Goal: Task Accomplishment & Management: Use online tool/utility

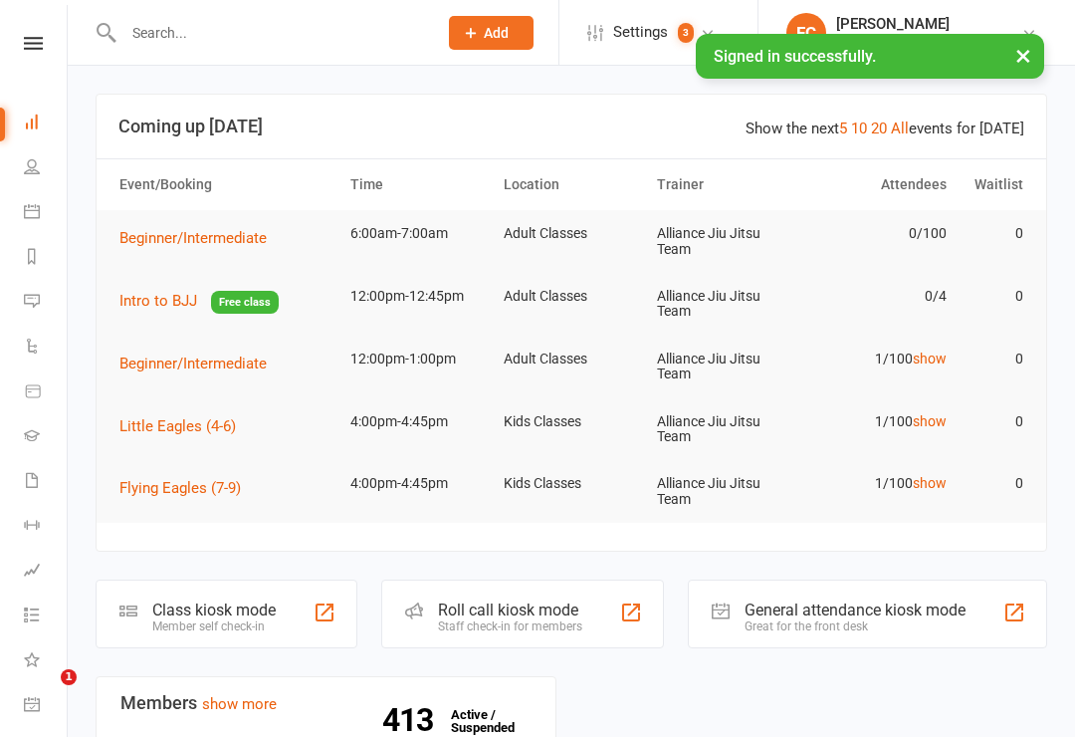
click at [225, 605] on div "Class kiosk mode" at bounding box center [213, 609] width 123 height 19
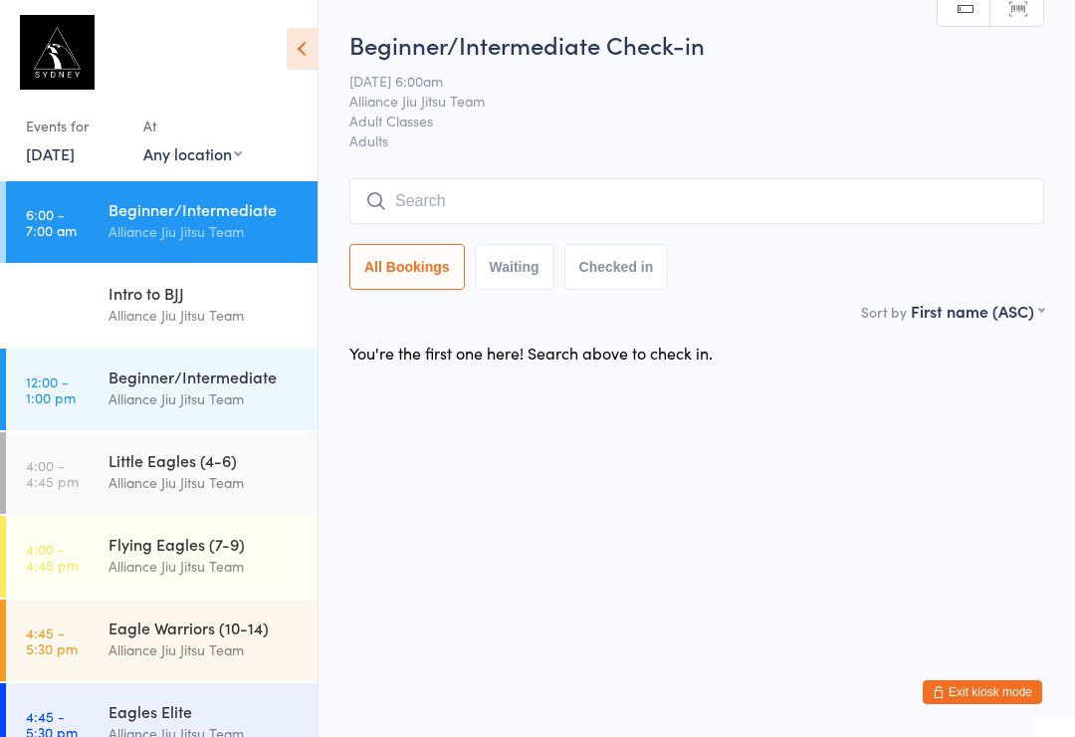
click at [442, 201] on input "search" at bounding box center [696, 201] width 695 height 46
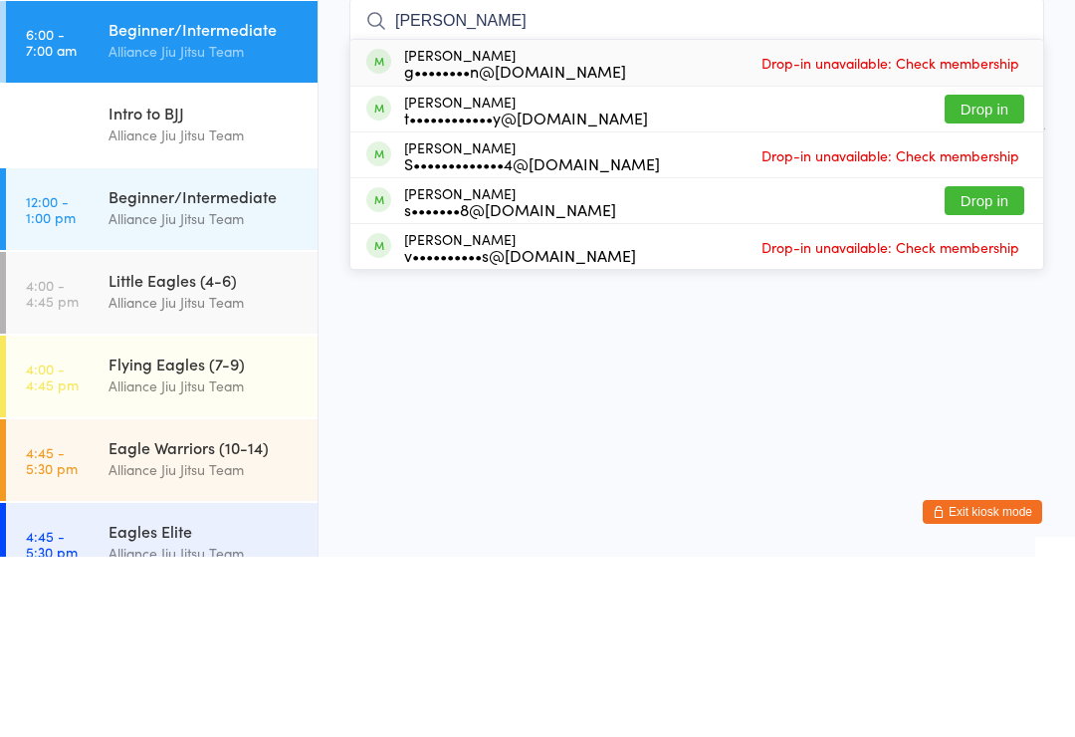
type input "[PERSON_NAME]"
click at [998, 275] on button "Drop in" at bounding box center [985, 289] width 80 height 29
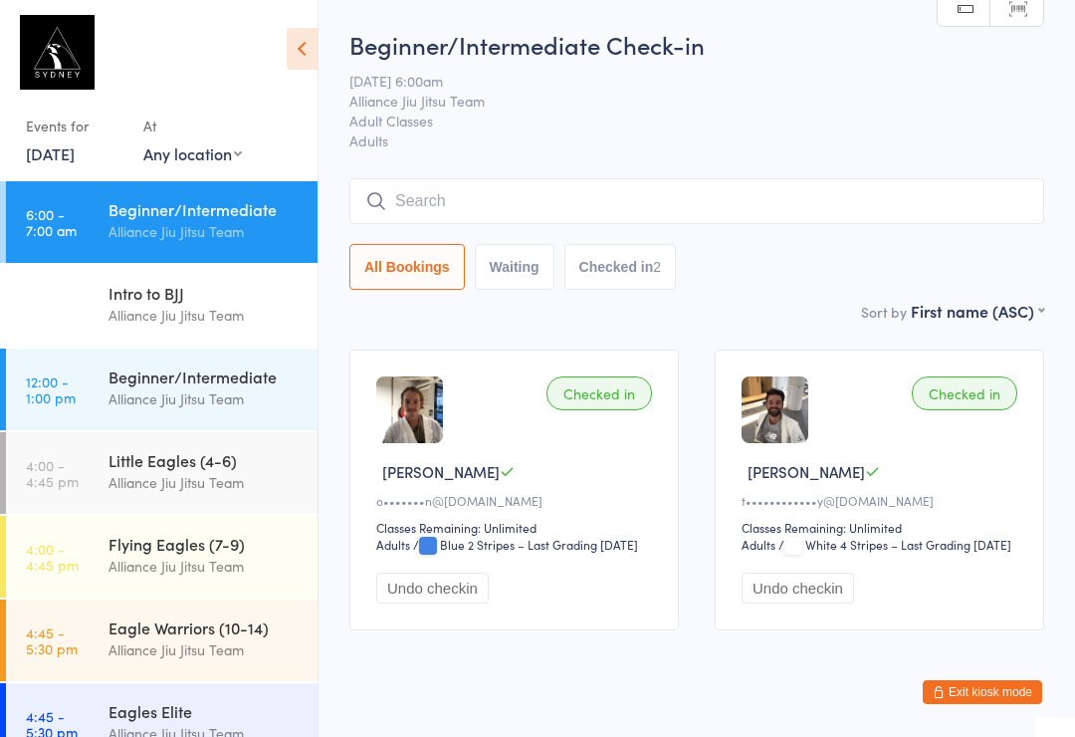
click at [482, 184] on input "search" at bounding box center [696, 201] width 695 height 46
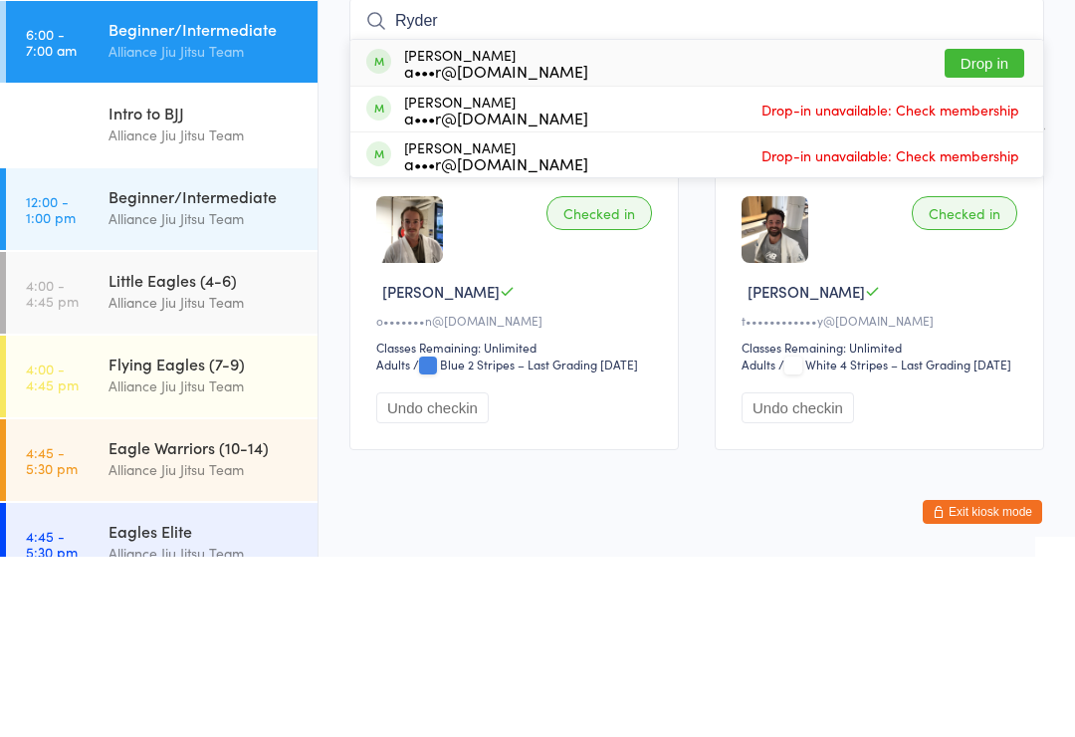
type input "Ryder"
click at [990, 229] on button "Drop in" at bounding box center [985, 243] width 80 height 29
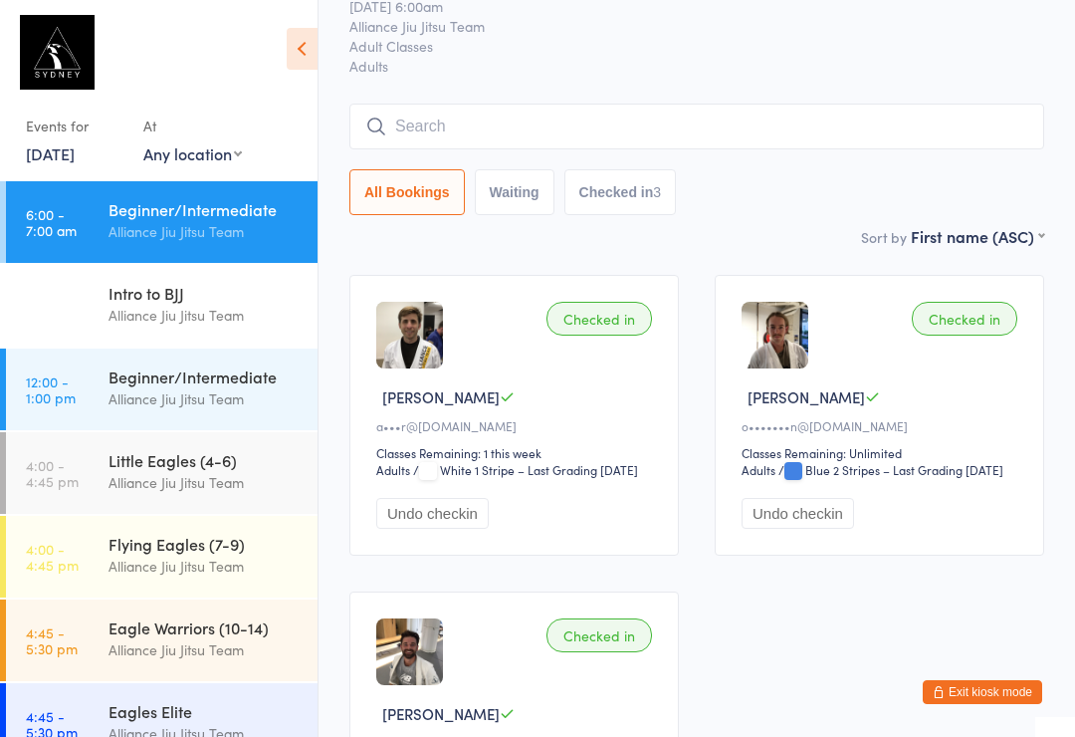
click at [518, 114] on input "search" at bounding box center [696, 127] width 695 height 46
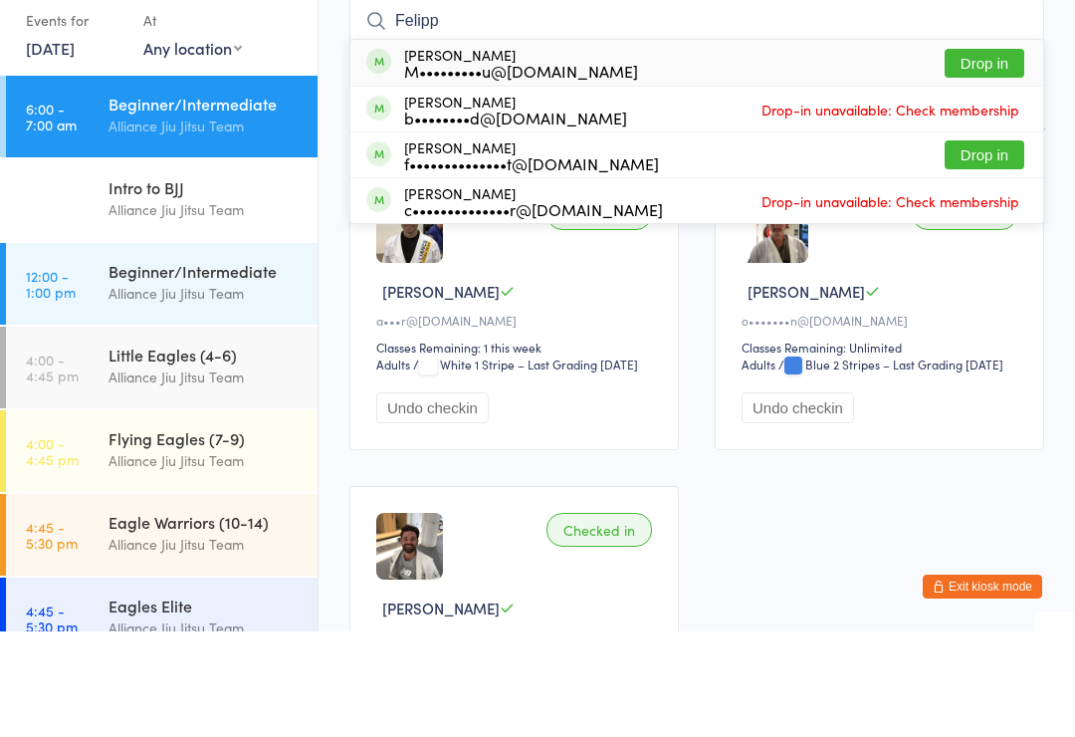
type input "Felipp"
click at [983, 154] on button "Drop in" at bounding box center [985, 168] width 80 height 29
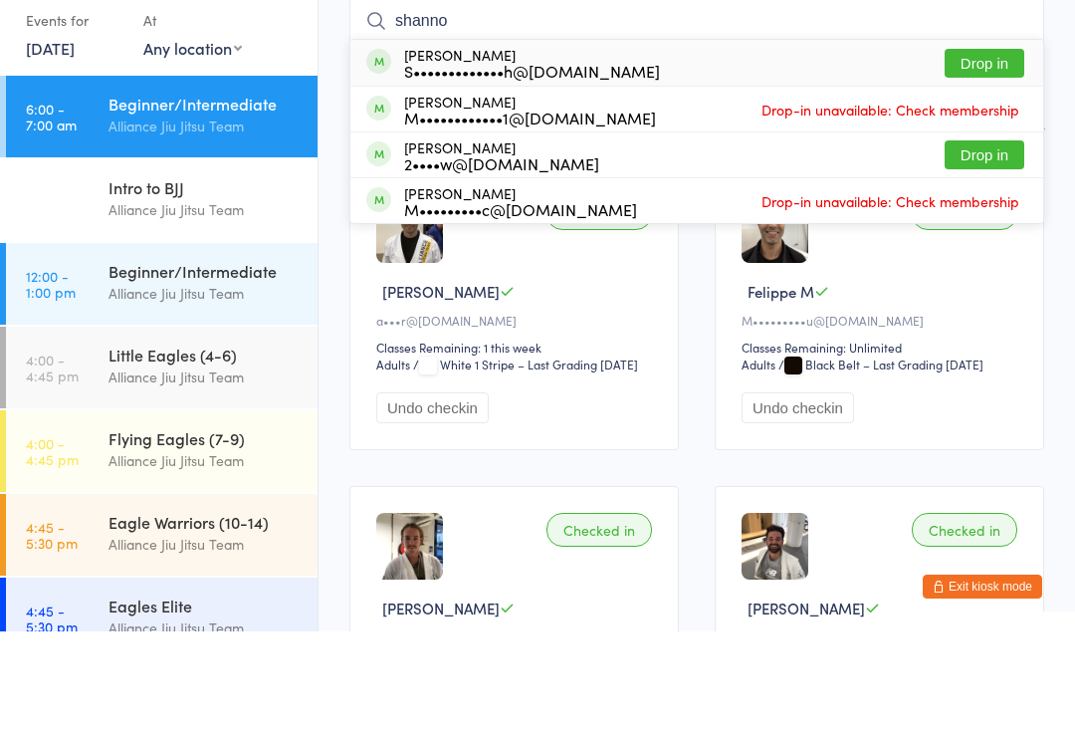
type input "shanno"
click at [954, 154] on button "Drop in" at bounding box center [985, 168] width 80 height 29
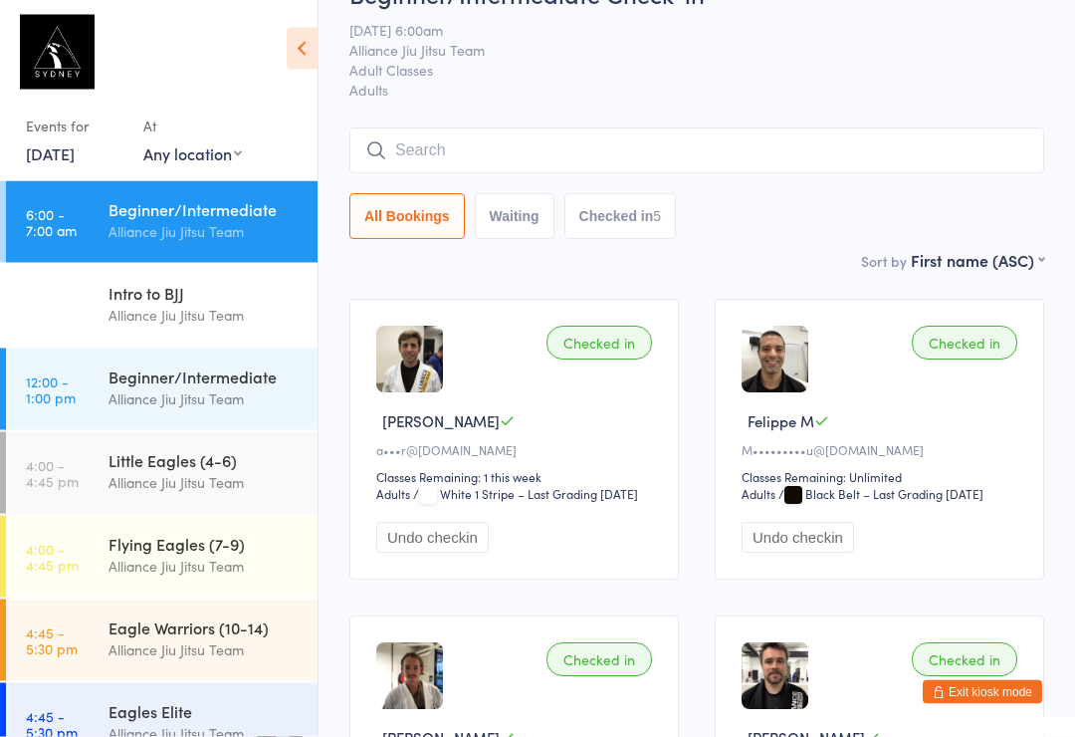
scroll to position [0, 0]
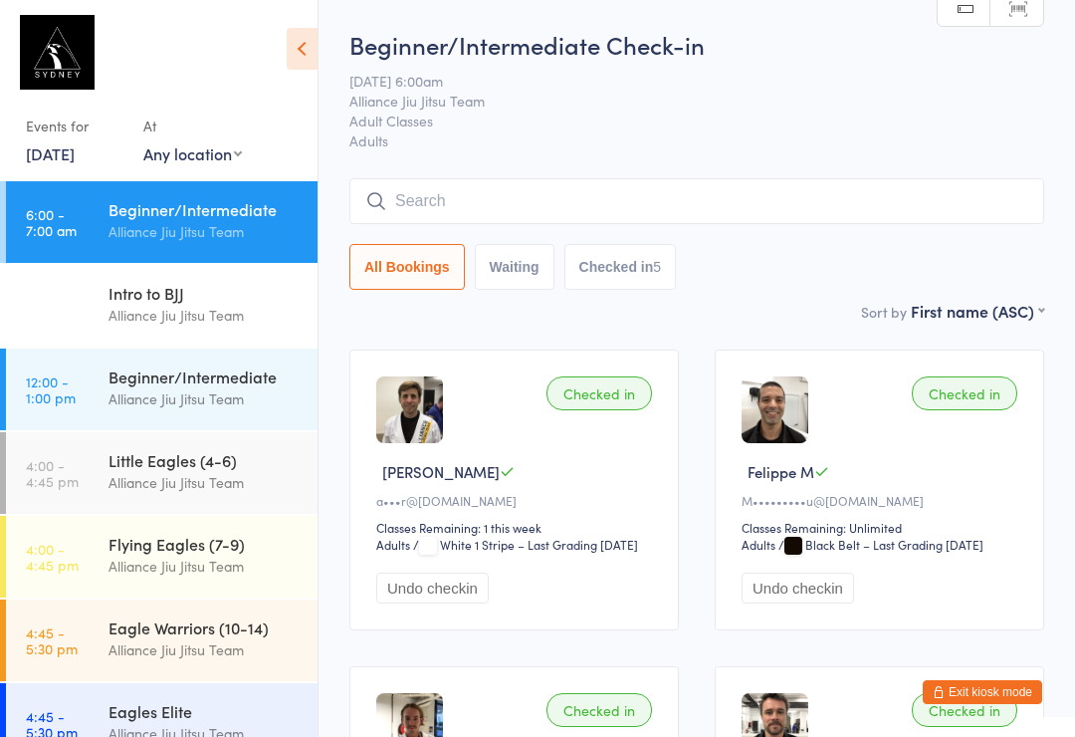
click at [665, 199] on input "search" at bounding box center [696, 201] width 695 height 46
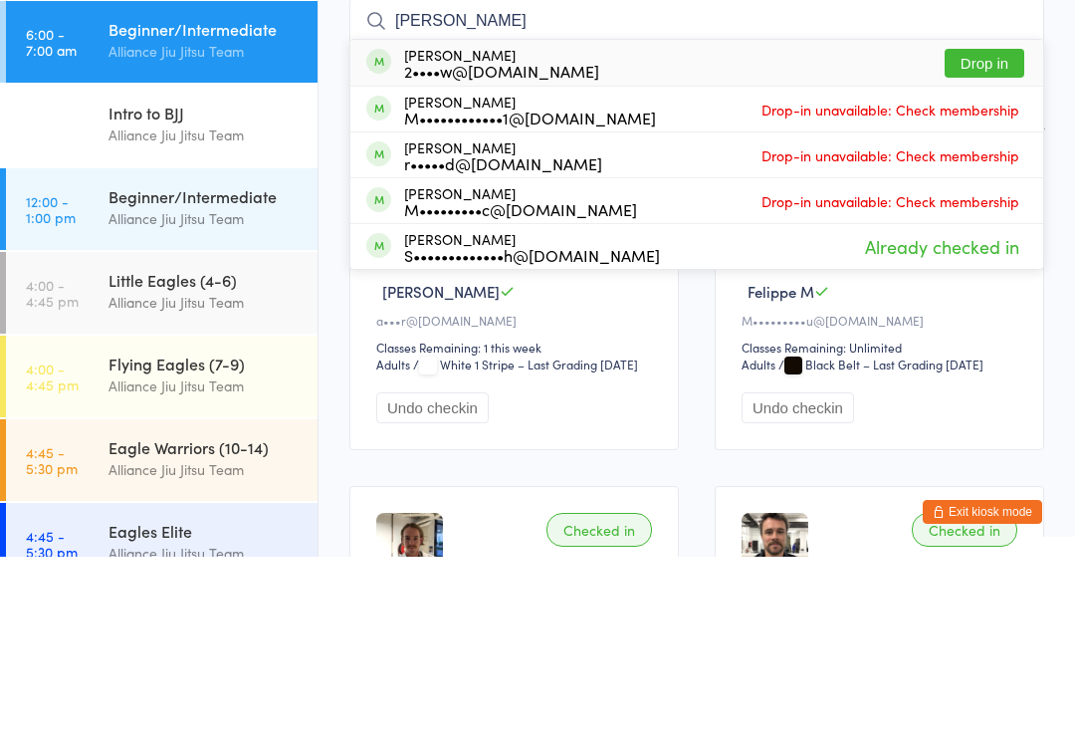
type input "[PERSON_NAME]"
click at [973, 229] on button "Drop in" at bounding box center [985, 243] width 80 height 29
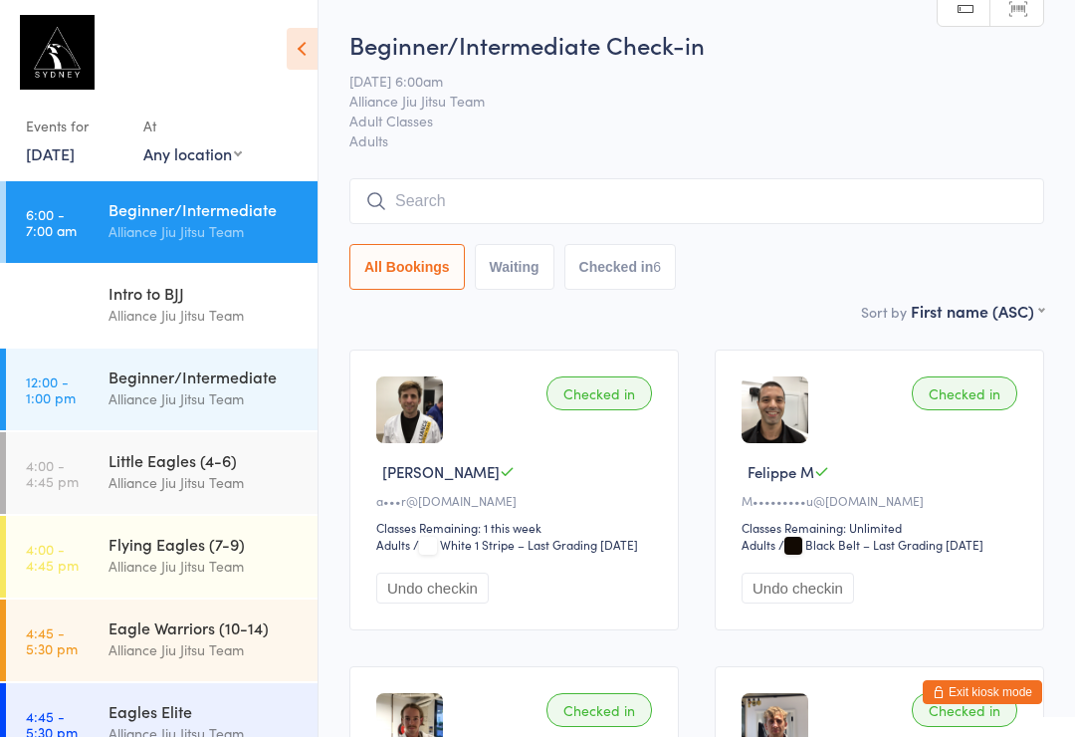
click at [528, 191] on input "search" at bounding box center [696, 201] width 695 height 46
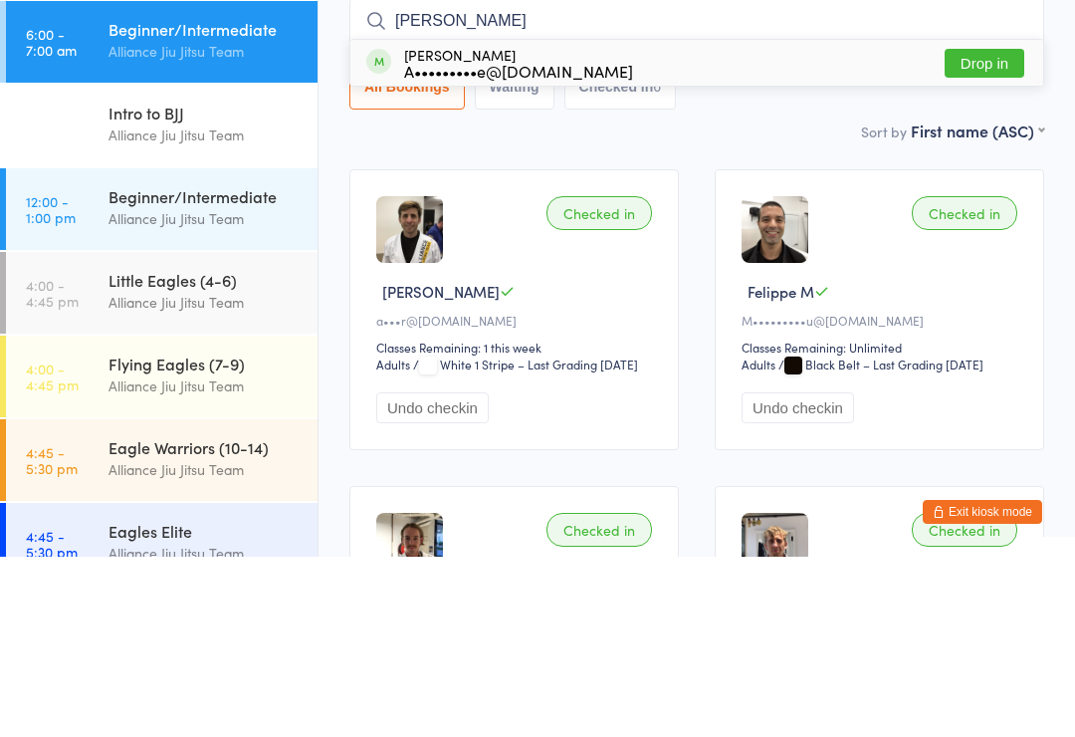
type input "[PERSON_NAME]"
click at [1006, 229] on button "Drop in" at bounding box center [985, 243] width 80 height 29
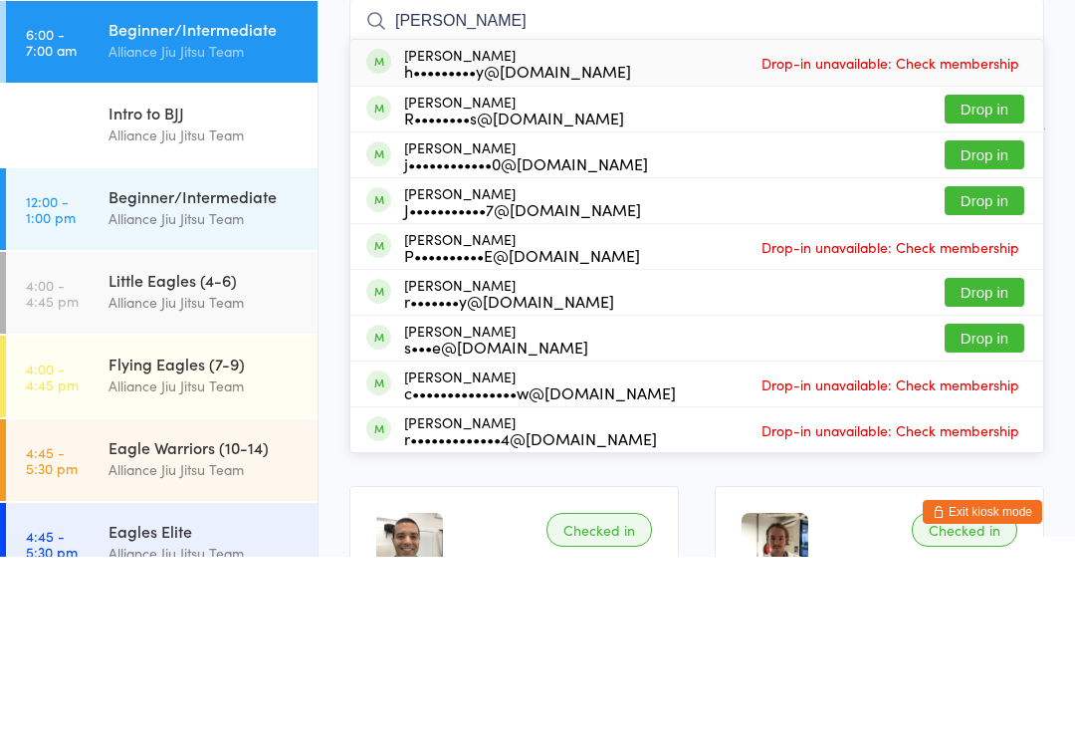
type input "[PERSON_NAME]"
click at [980, 321] on button "Drop in" at bounding box center [985, 335] width 80 height 29
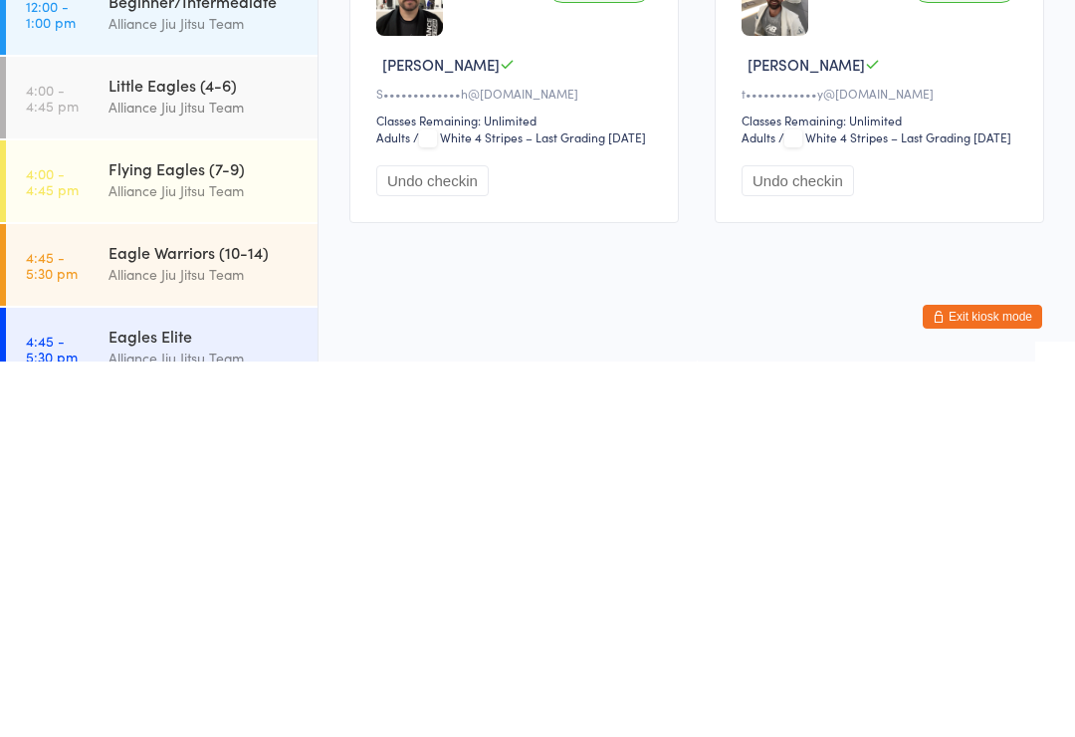
scroll to position [23, 0]
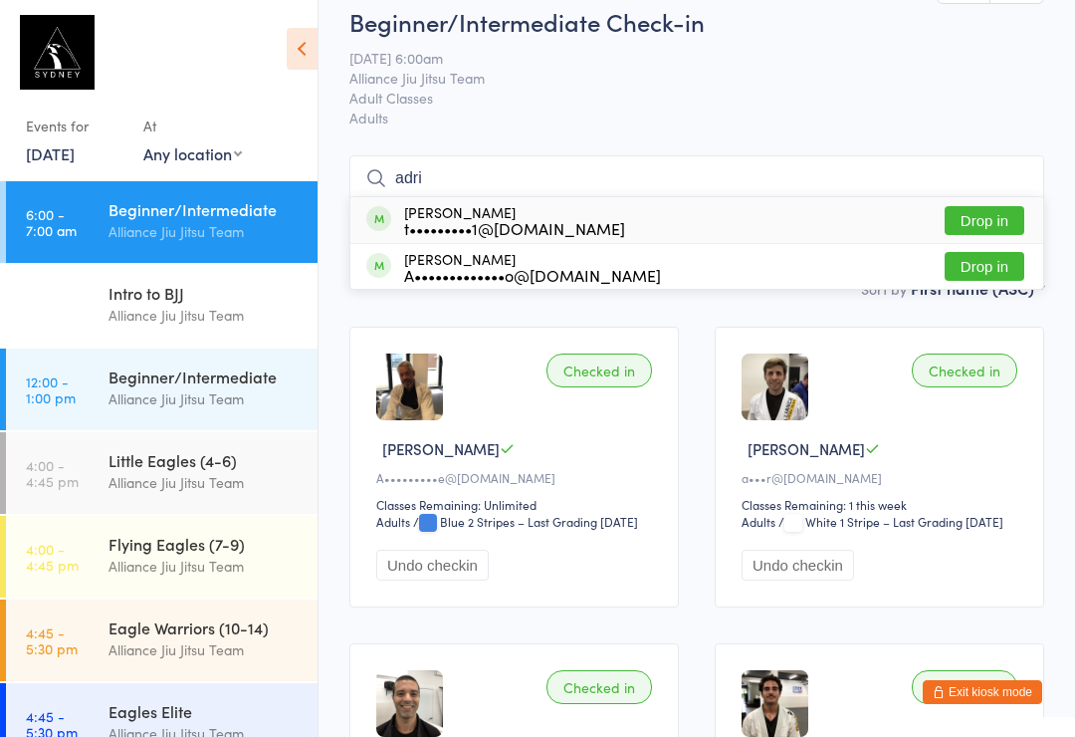
type input "adri"
click at [991, 269] on button "Drop in" at bounding box center [985, 266] width 80 height 29
